Goal: Task Accomplishment & Management: Complete application form

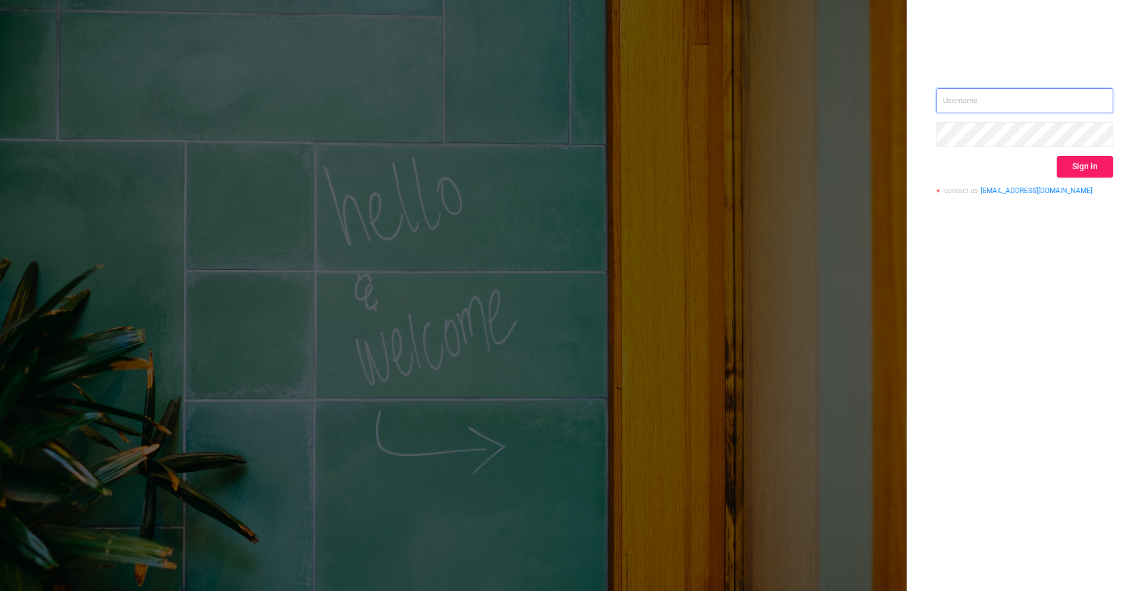
type input "[PERSON_NAME][EMAIL_ADDRESS][DOMAIN_NAME]"
click at [1085, 166] on button "Sign in" at bounding box center [1085, 166] width 57 height 21
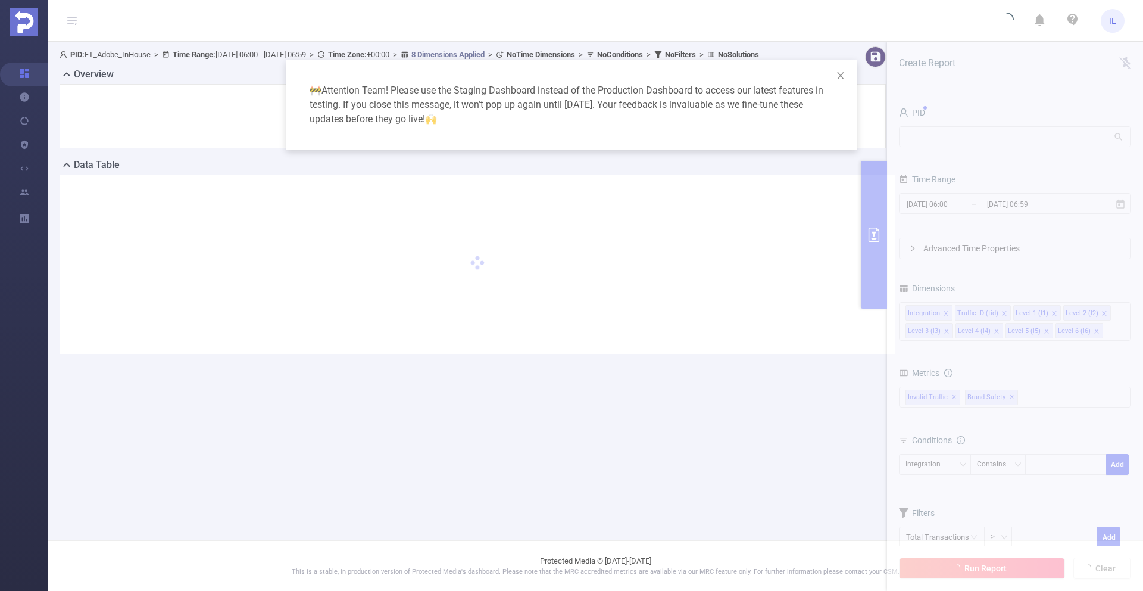
click at [27, 147] on div "🚧 Attention Team! Please use the Staging Dashboard instead of the Production Da…" at bounding box center [571, 295] width 1143 height 591
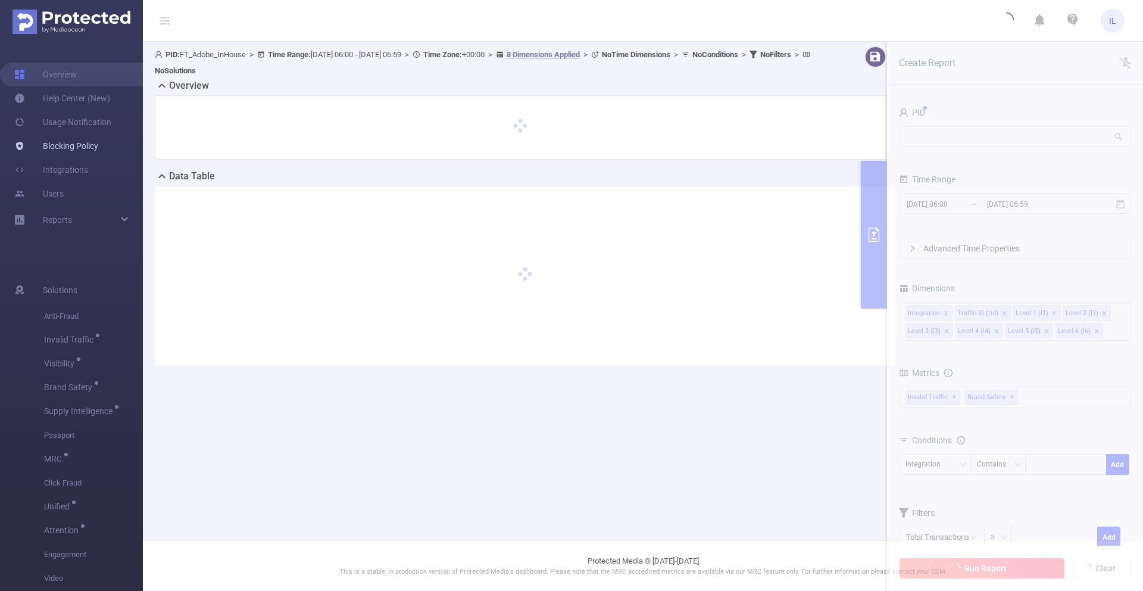
click at [43, 145] on link "Blocking Policy" at bounding box center [56, 146] width 84 height 24
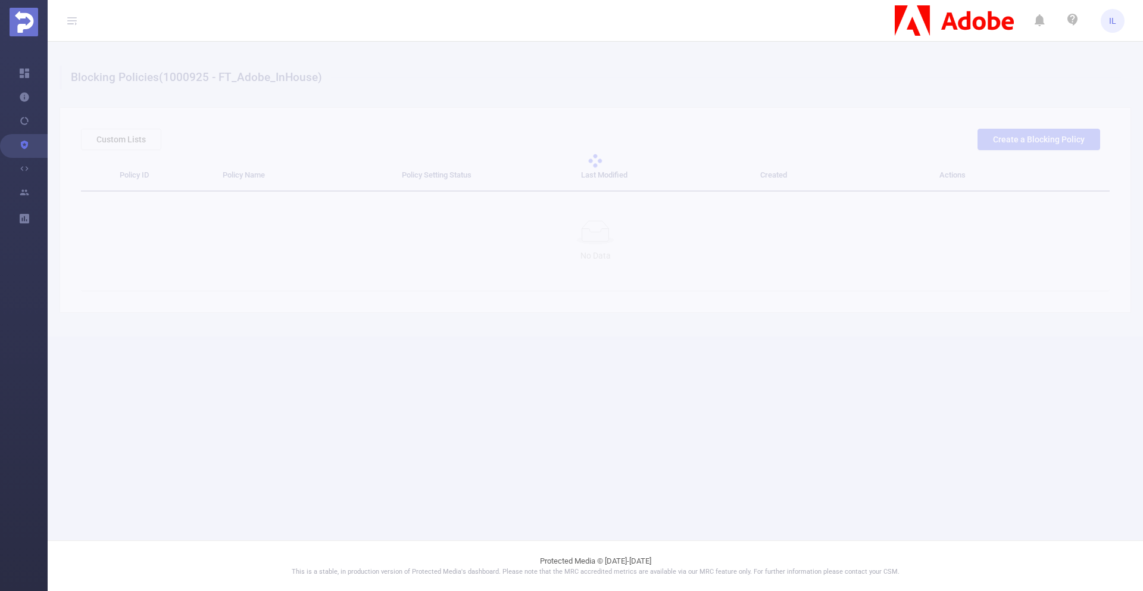
click at [1049, 139] on div at bounding box center [596, 161] width 1096 height 238
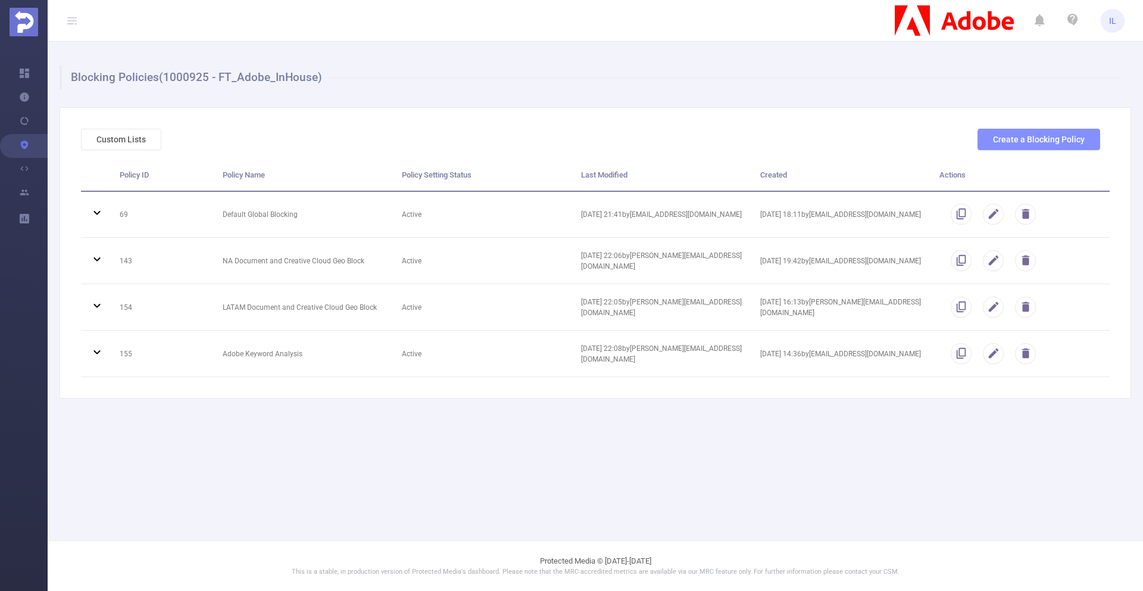
click at [1023, 146] on button "Create a Blocking Policy" at bounding box center [1039, 139] width 123 height 21
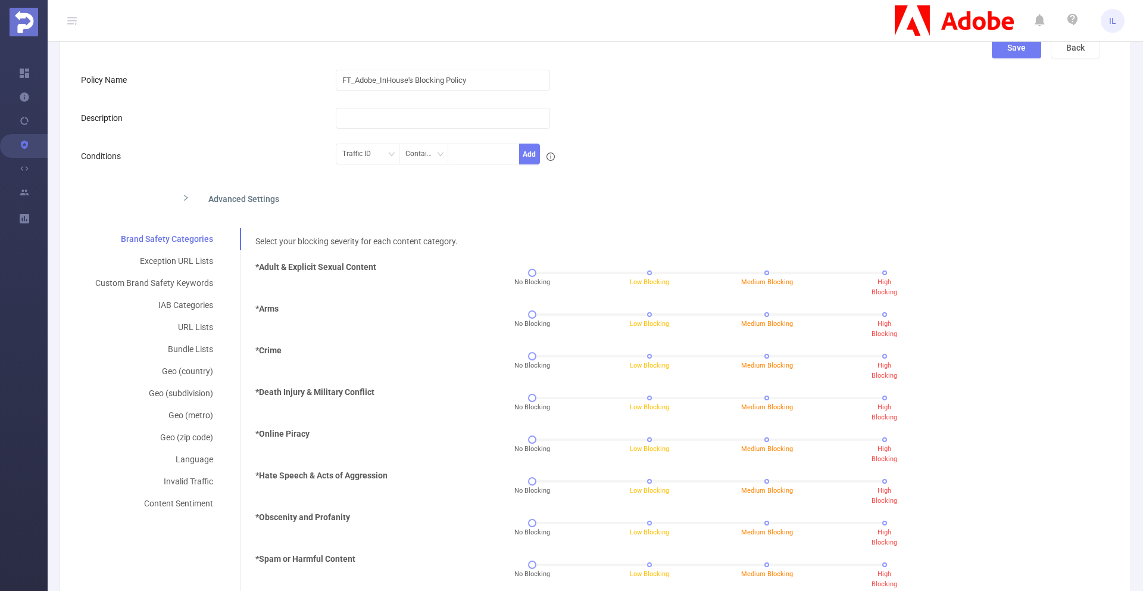
scroll to position [77, 0]
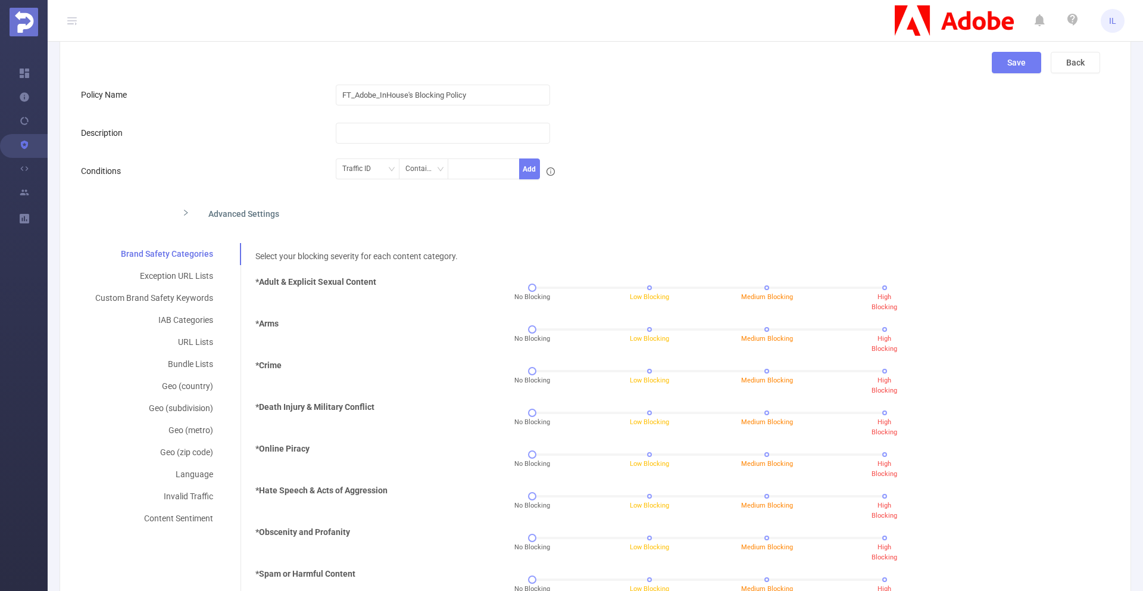
click at [823, 196] on form "Policy Name FT_Adobe_InHouse's Blocking Policy Description Conditions Traffic I…" at bounding box center [590, 471] width 1019 height 776
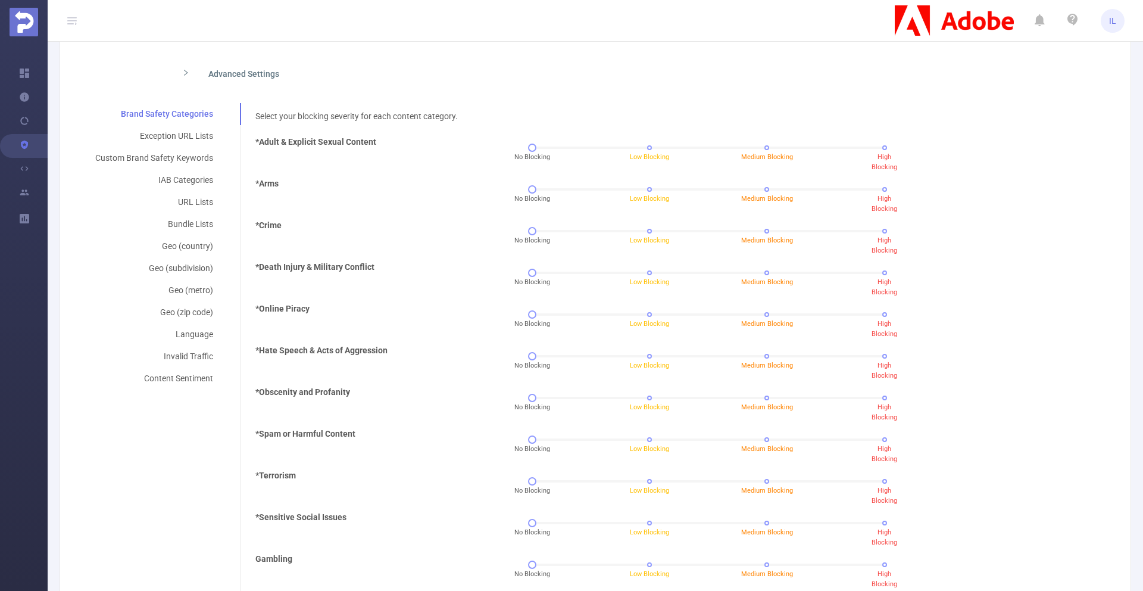
scroll to position [219, 0]
click at [379, 333] on div "*Online Piracy No Blocking Low Blocking Medium Blocking High Blocking" at bounding box center [673, 322] width 845 height 42
click at [262, 266] on b "*Death Injury & Military Conflict" at bounding box center [314, 265] width 119 height 10
drag, startPoint x: 260, startPoint y: 265, endPoint x: 375, endPoint y: 268, distance: 114.9
click at [375, 268] on div "*Death Injury & Military Conflict" at bounding box center [356, 275] width 211 height 32
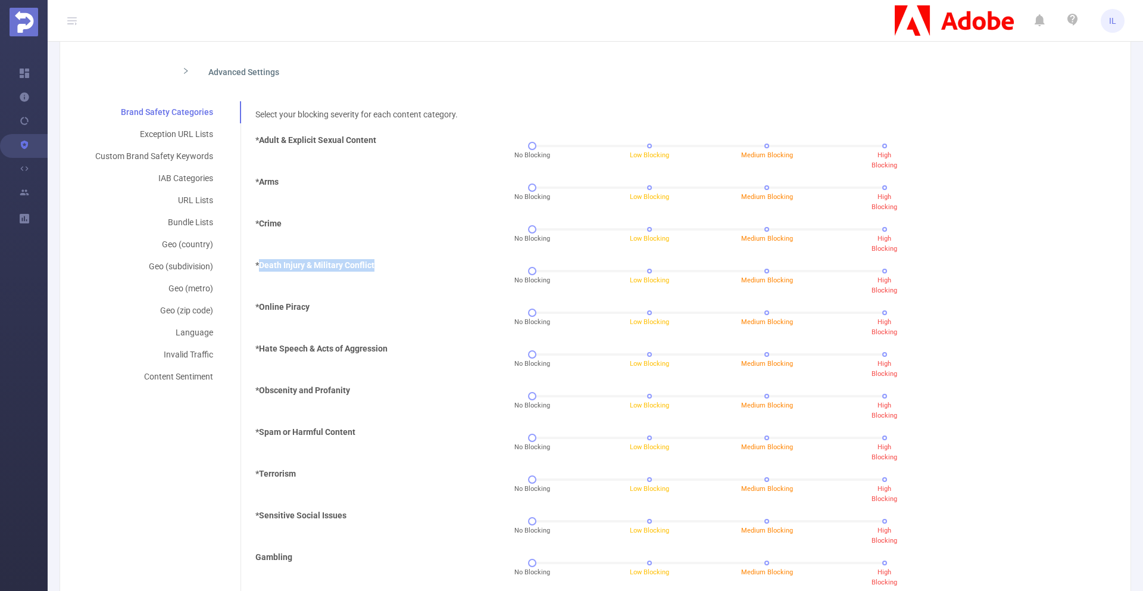
copy b "Death Injury & Military Conflict"
drag, startPoint x: 258, startPoint y: 348, endPoint x: 387, endPoint y: 348, distance: 129.2
click at [387, 348] on div "*Hate Speech & Acts of Aggression" at bounding box center [356, 358] width 211 height 32
copy b "Hate Speech & Acts of Aggression"
drag, startPoint x: 258, startPoint y: 389, endPoint x: 358, endPoint y: 391, distance: 100.6
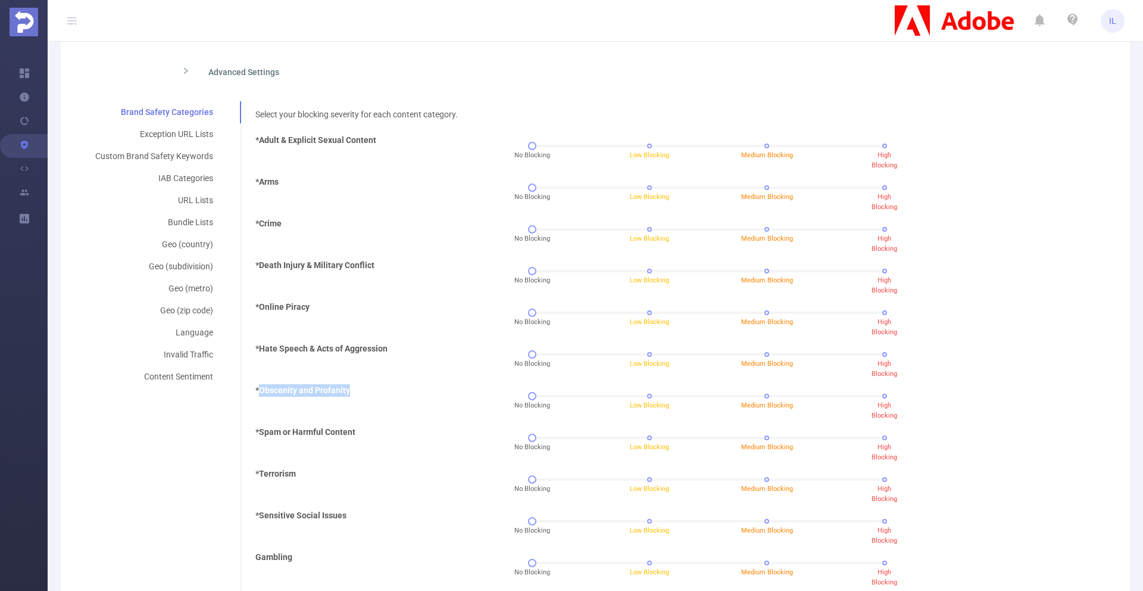
click at [358, 391] on div "*Obscenity and Profanity" at bounding box center [356, 400] width 211 height 32
copy b "Obscenity and Profanity"
click at [280, 472] on b "*Terrorism" at bounding box center [275, 474] width 40 height 10
copy b "Terrorism"
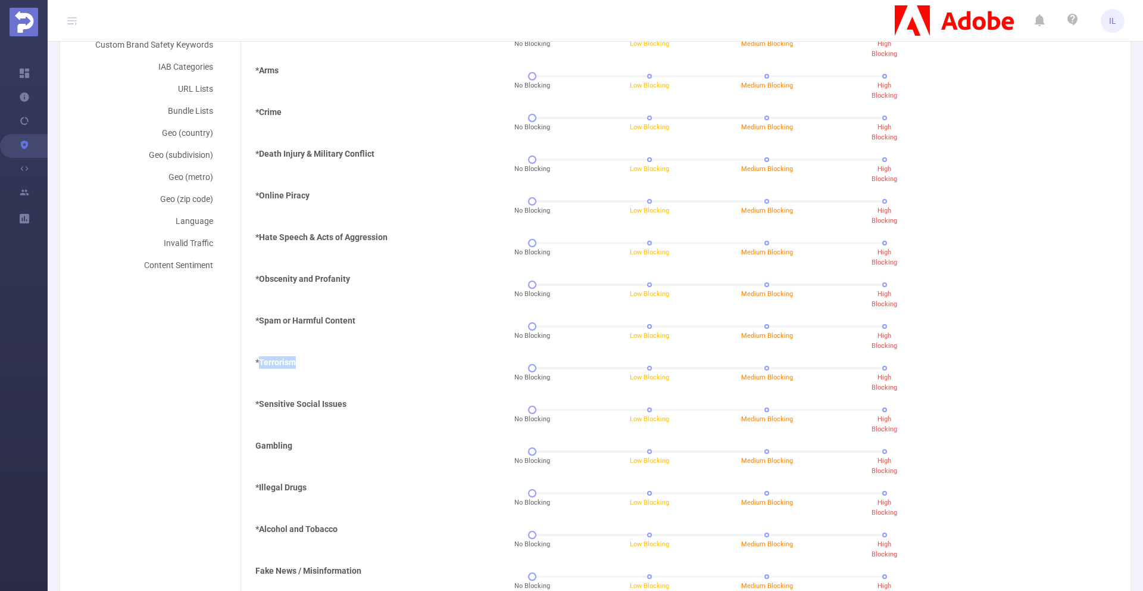
scroll to position [386, 0]
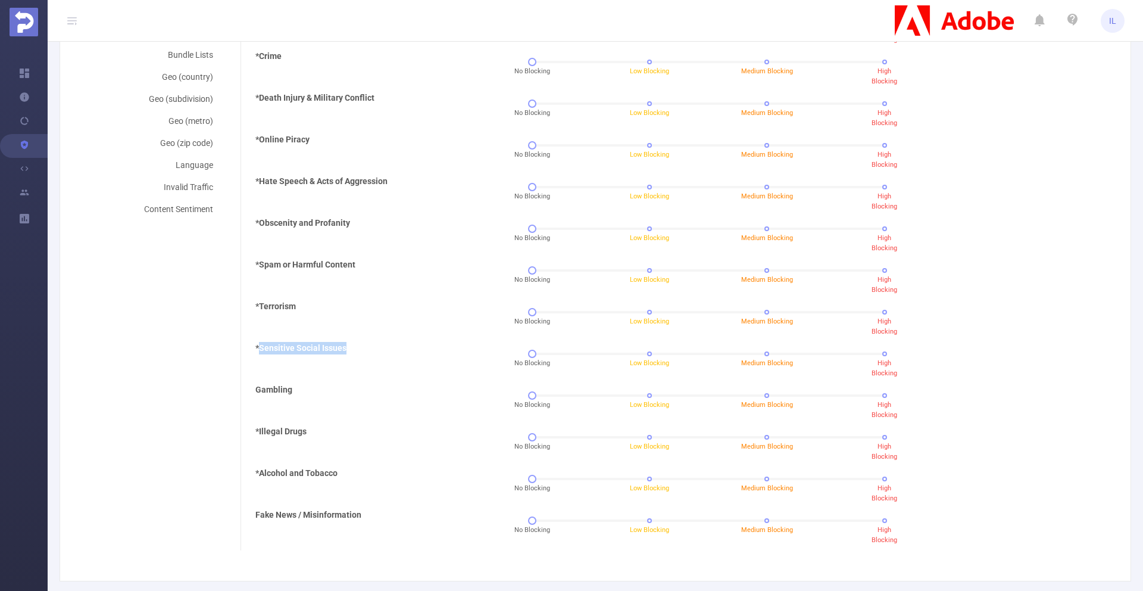
drag, startPoint x: 258, startPoint y: 348, endPoint x: 343, endPoint y: 349, distance: 85.2
click at [344, 350] on b "*Sensitive Social Issues" at bounding box center [300, 348] width 91 height 10
copy b "Sensitive Social Issues"
click at [370, 344] on div "*Sensitive Social Issues" at bounding box center [356, 358] width 211 height 32
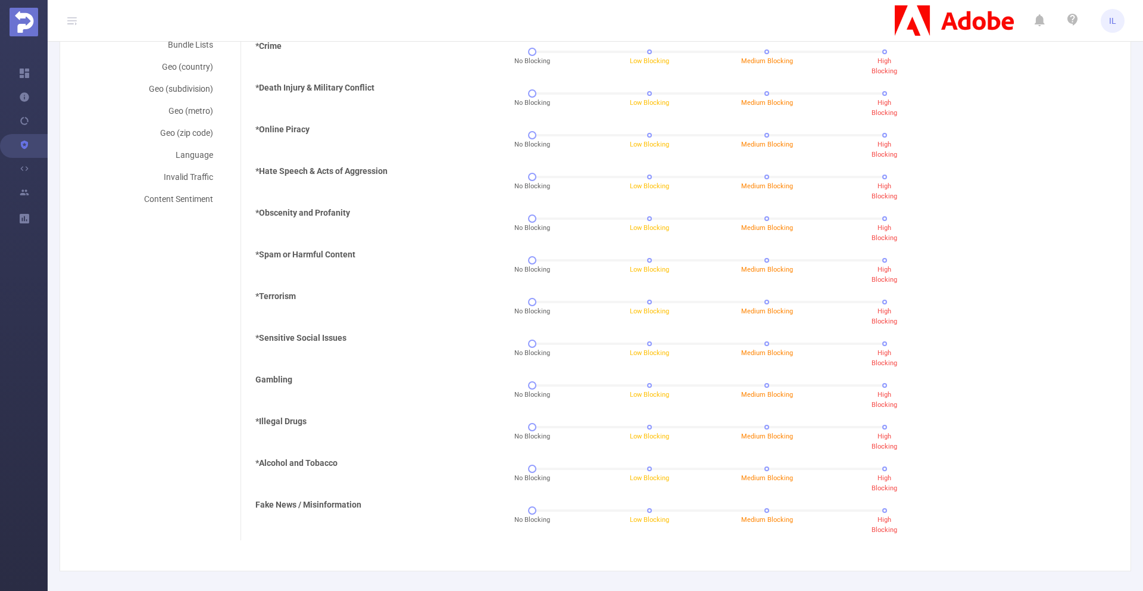
scroll to position [398, 0]
drag, startPoint x: 258, startPoint y: 461, endPoint x: 339, endPoint y: 464, distance: 80.4
click at [339, 464] on div "*Alcohol and Tobacco" at bounding box center [356, 471] width 211 height 32
copy b "Alcohol and Tobacco"
